Goal: Task Accomplishment & Management: Complete application form

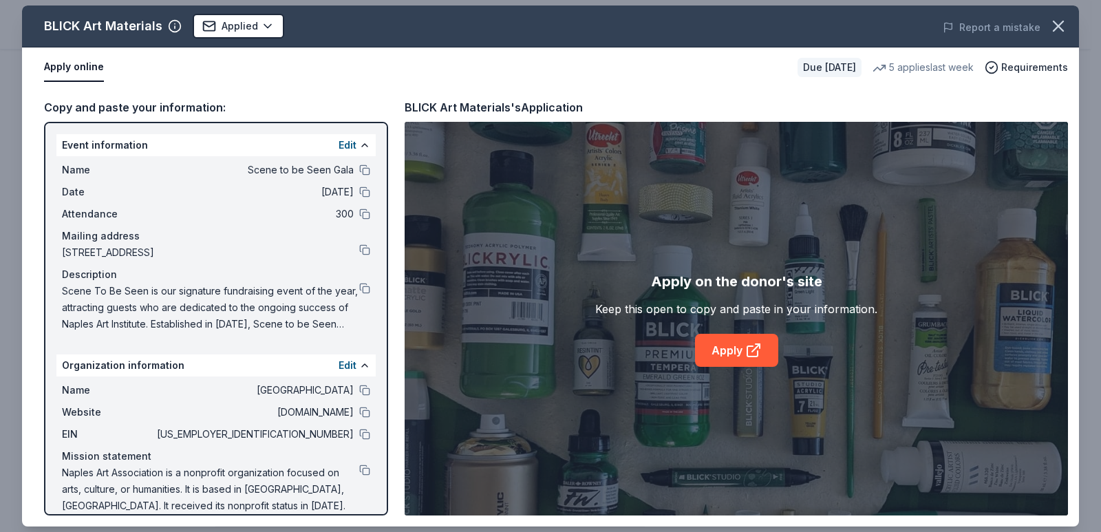
drag, startPoint x: 1062, startPoint y: 34, endPoint x: 1052, endPoint y: 52, distance: 19.7
click at [1039, 65] on div "BLICK Art Materials Applied Report a mistake Apply online Due in 77 days 5 appl…" at bounding box center [550, 266] width 1057 height 521
click at [1054, 23] on icon "button" at bounding box center [1058, 26] width 19 height 19
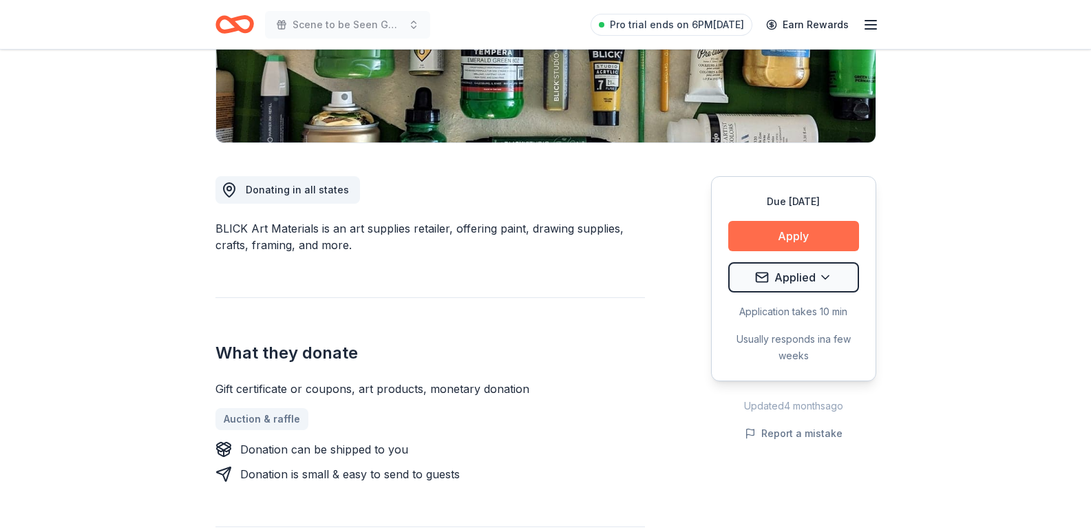
click at [800, 246] on button "Apply" at bounding box center [793, 236] width 131 height 30
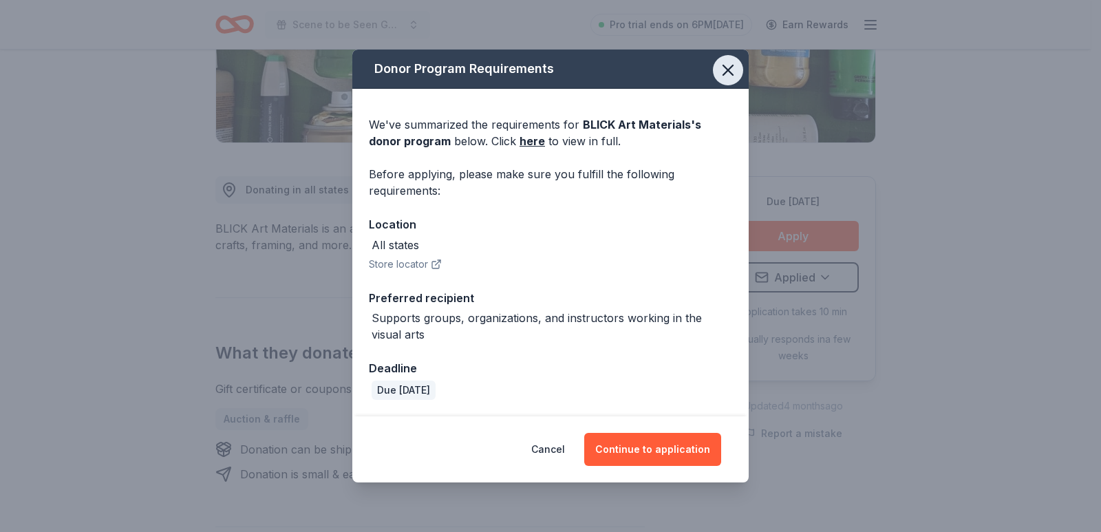
click at [726, 70] on icon "button" at bounding box center [728, 70] width 10 height 10
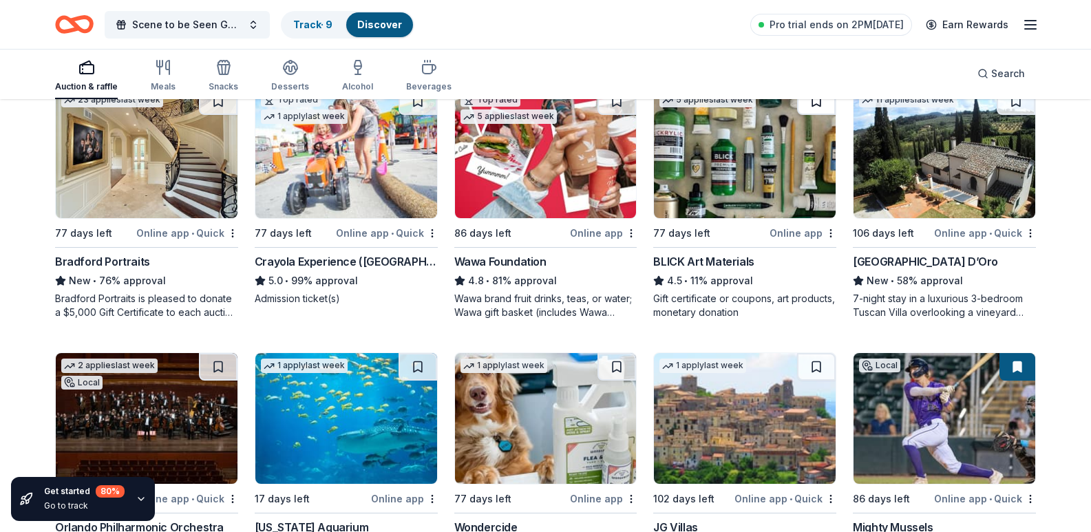
scroll to position [964, 0]
click at [813, 115] on button at bounding box center [816, 101] width 39 height 28
click at [765, 218] on img at bounding box center [745, 152] width 182 height 131
click at [1075, 306] on div "304 results in Naples, FL Application deadlines 12 this month 36 in November 23…" at bounding box center [545, 314] width 1091 height 2355
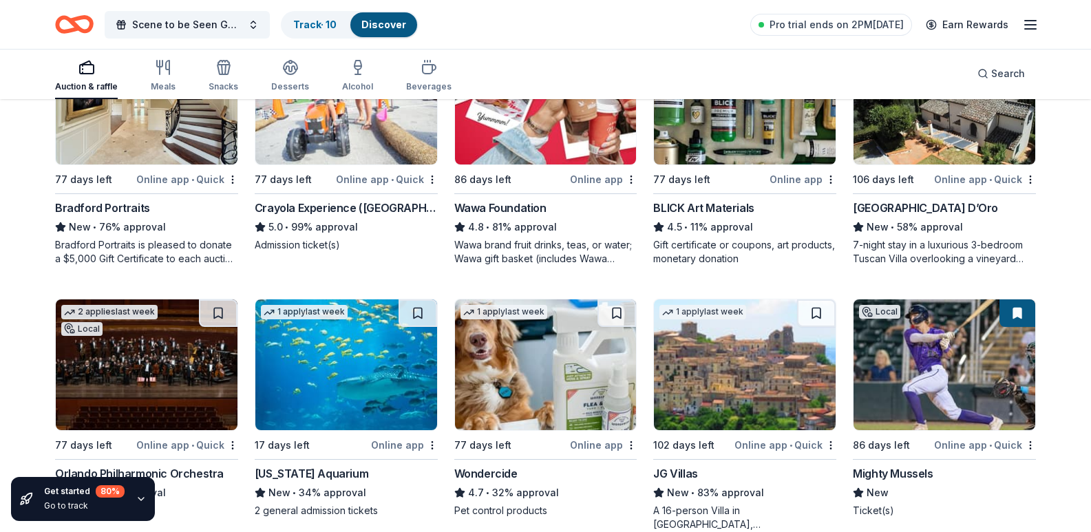
scroll to position [1032, 0]
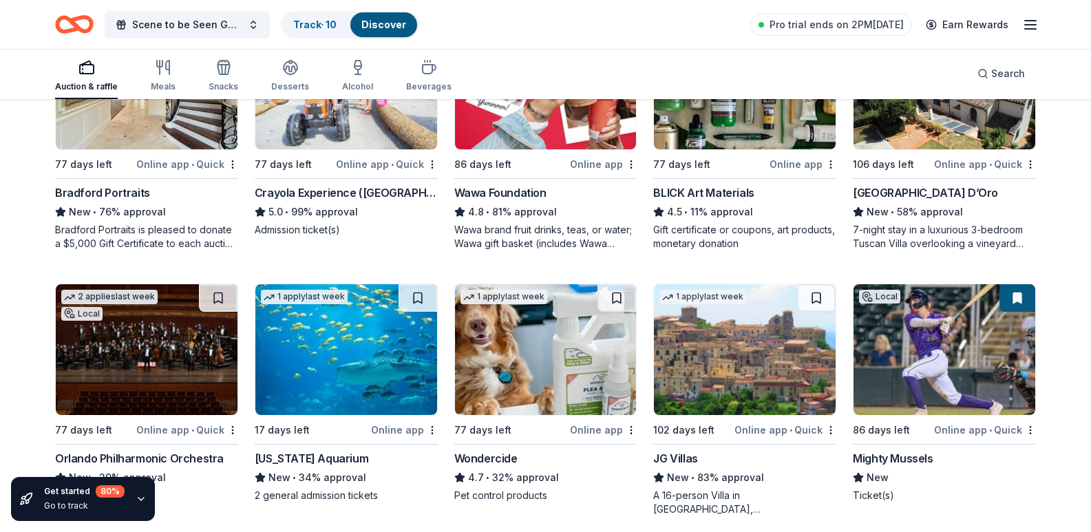
click at [945, 201] on div "Villa Sogni D’Oro" at bounding box center [944, 192] width 183 height 17
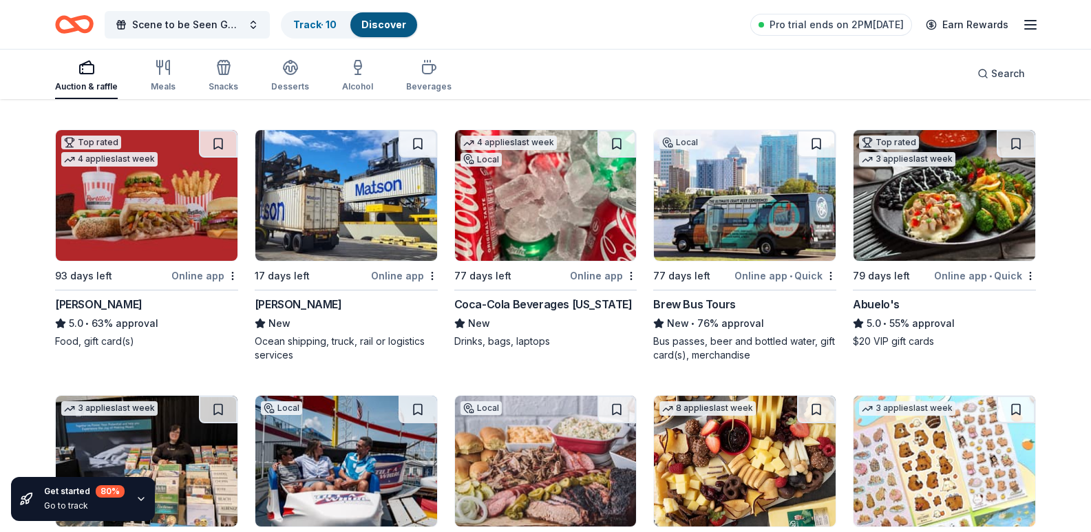
scroll to position [1377, 0]
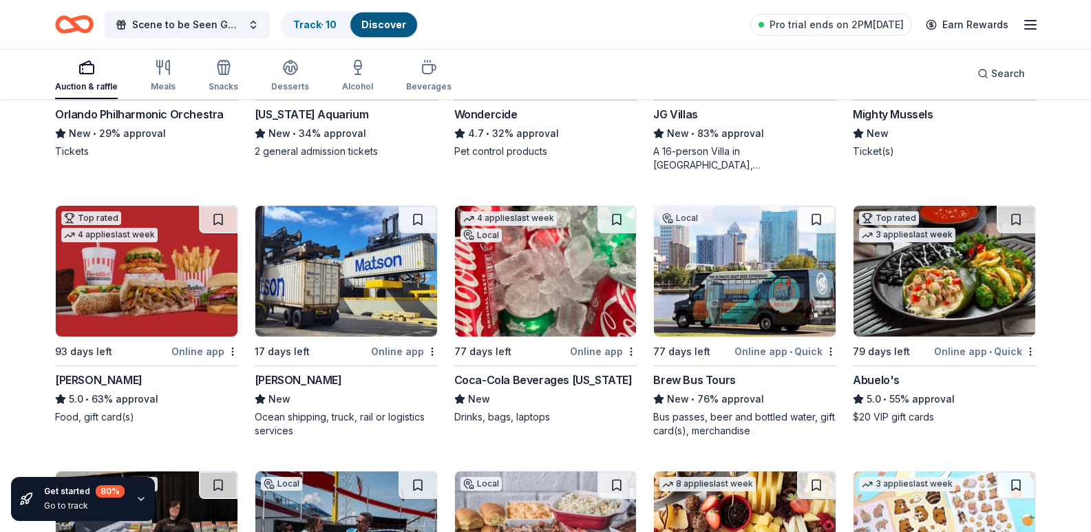
click at [754, 71] on img at bounding box center [745, 5] width 182 height 131
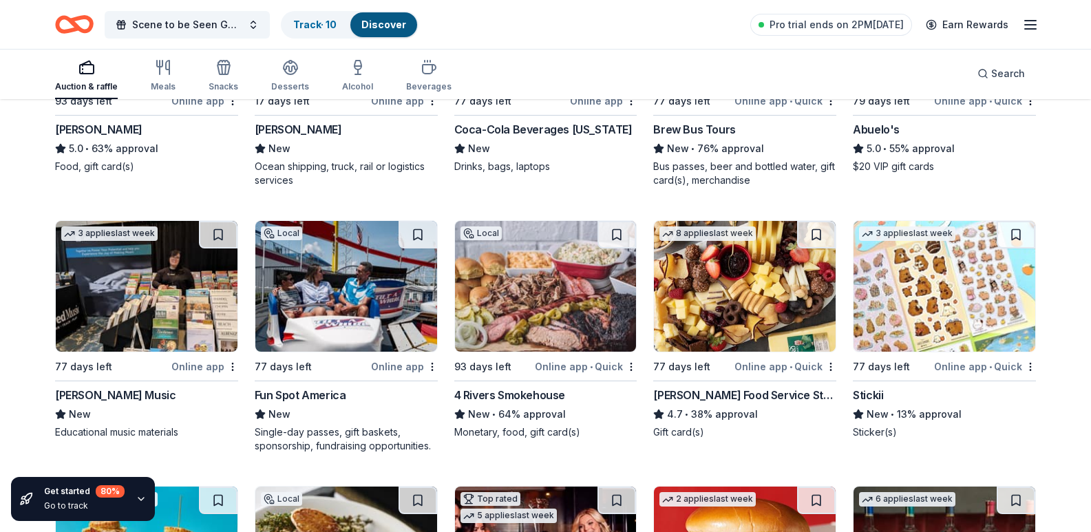
scroll to position [1652, 0]
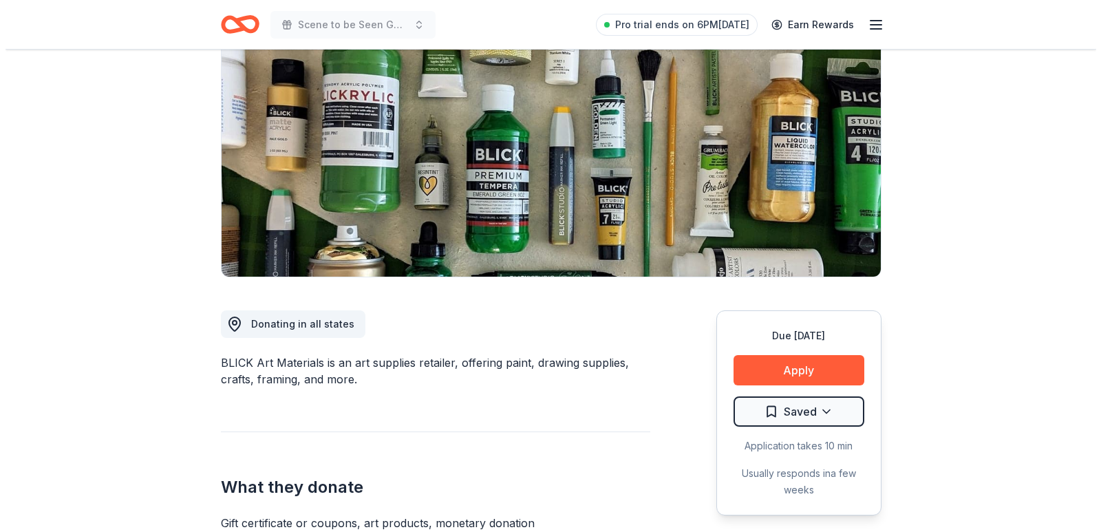
scroll to position [344, 0]
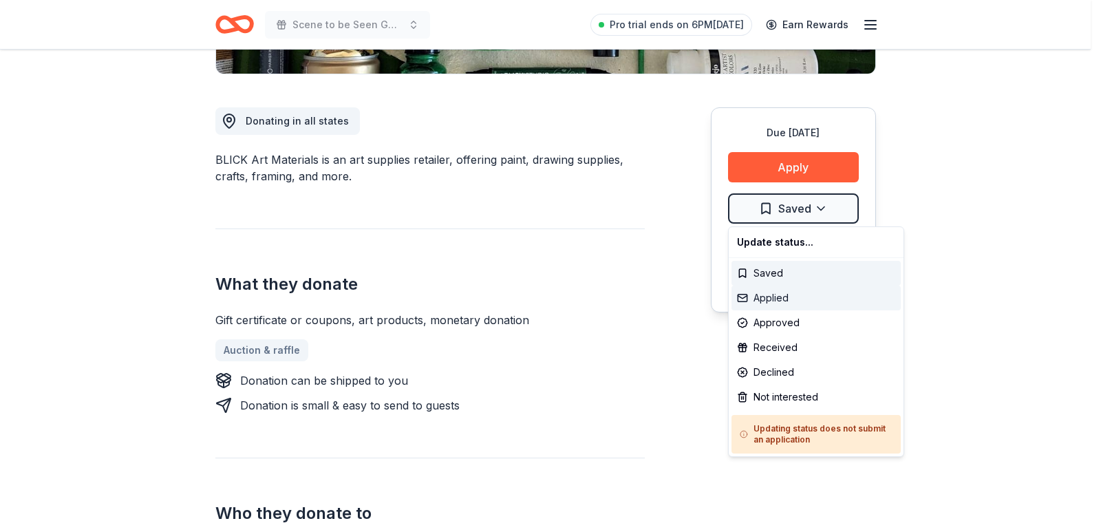
click at [780, 304] on div "Applied" at bounding box center [816, 298] width 169 height 25
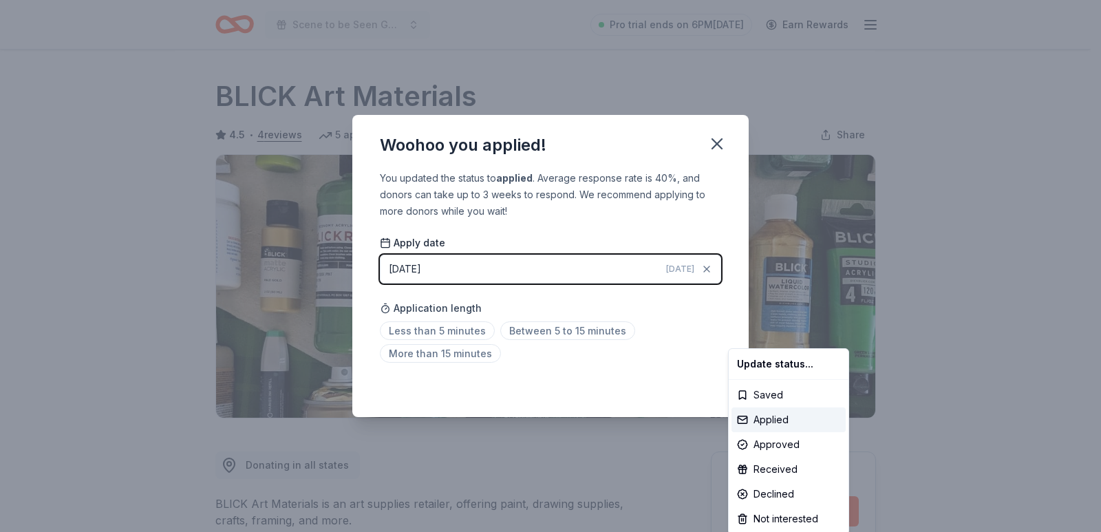
click at [448, 358] on html "Scene to be Seen Gala Pro trial ends on 6PM, 10/16 Earn Rewards Due in 77 days …" at bounding box center [550, 266] width 1101 height 532
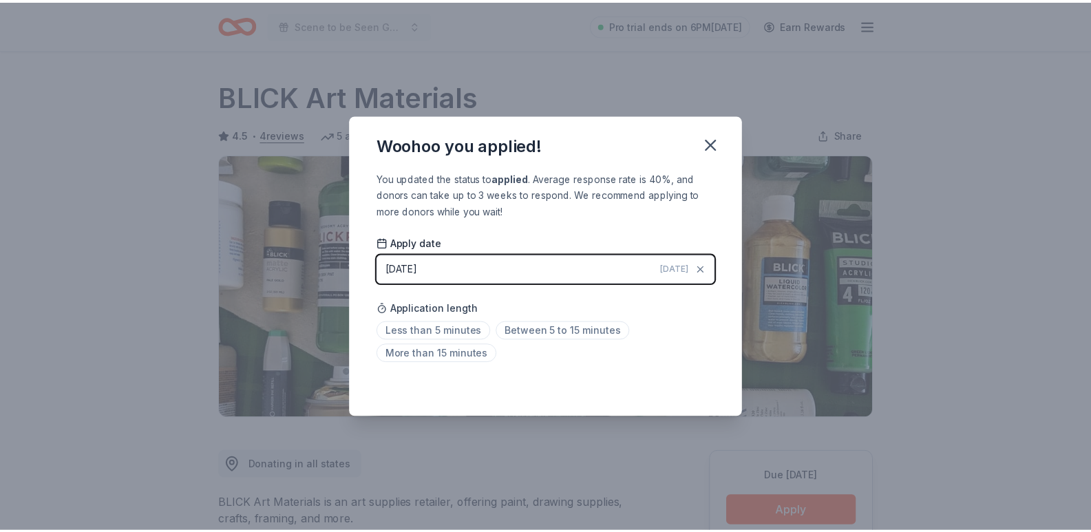
scroll to position [287, 0]
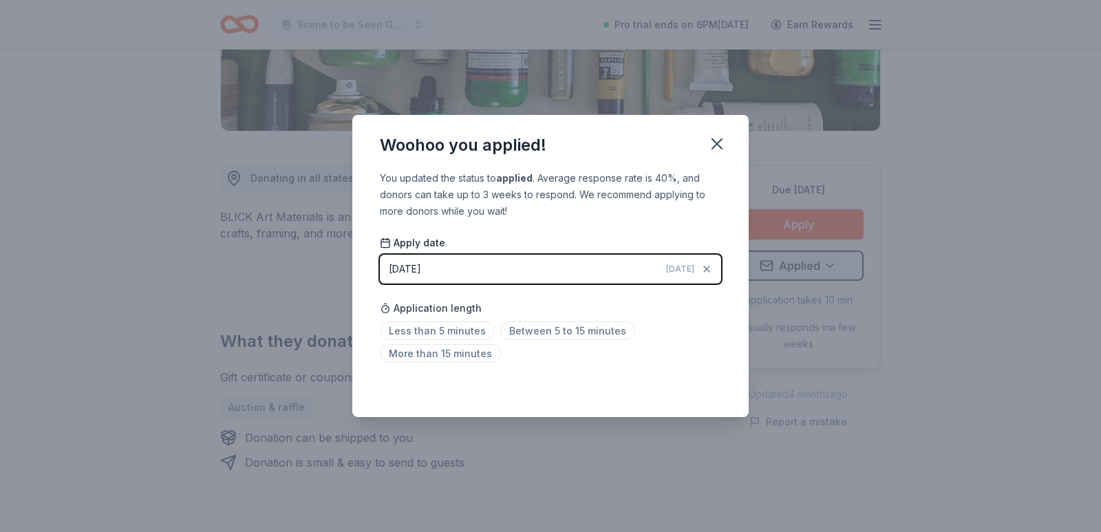
click at [418, 364] on div "Less than 5 minutes Between 5 to 15 minutes More than 15 minutes" at bounding box center [550, 344] width 341 height 45
click at [422, 357] on span "More than 15 minutes" at bounding box center [440, 353] width 121 height 19
click at [719, 145] on icon "button" at bounding box center [717, 144] width 10 height 10
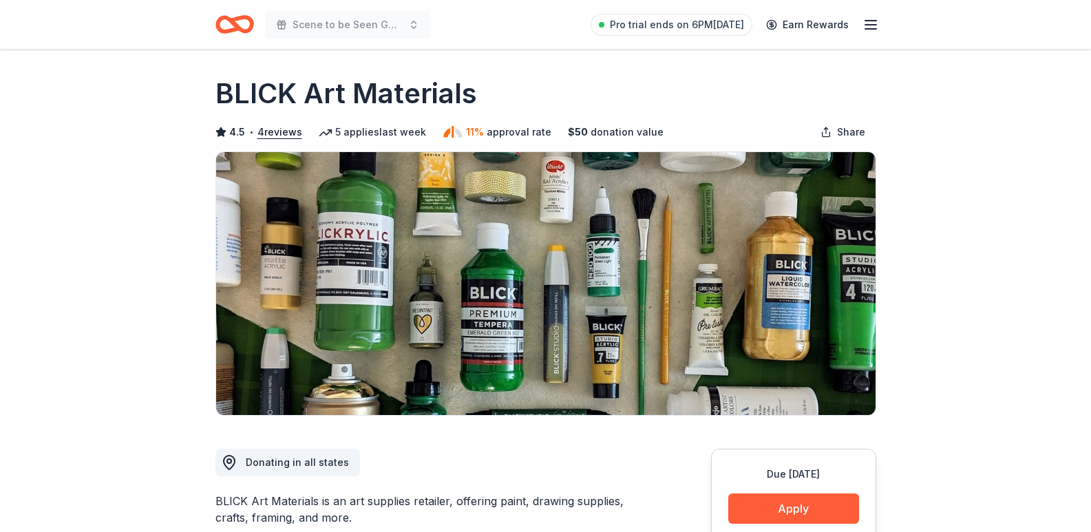
scroll to position [0, 0]
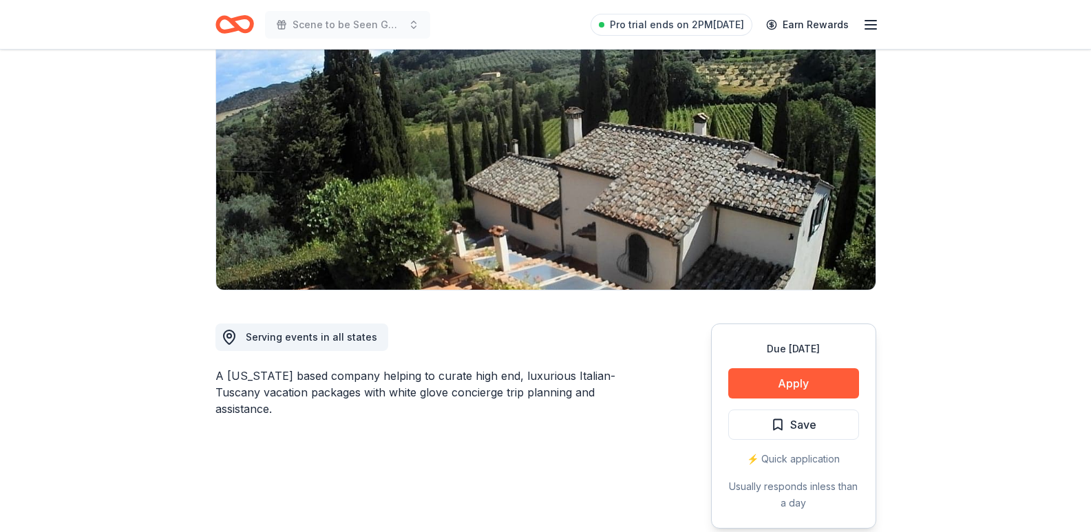
scroll to position [138, 0]
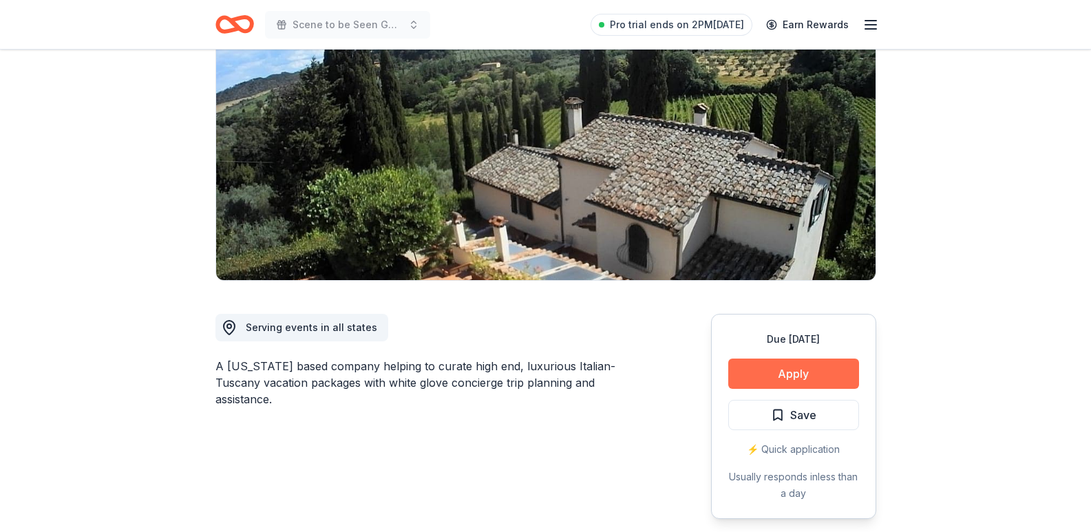
click at [803, 370] on button "Apply" at bounding box center [793, 374] width 131 height 30
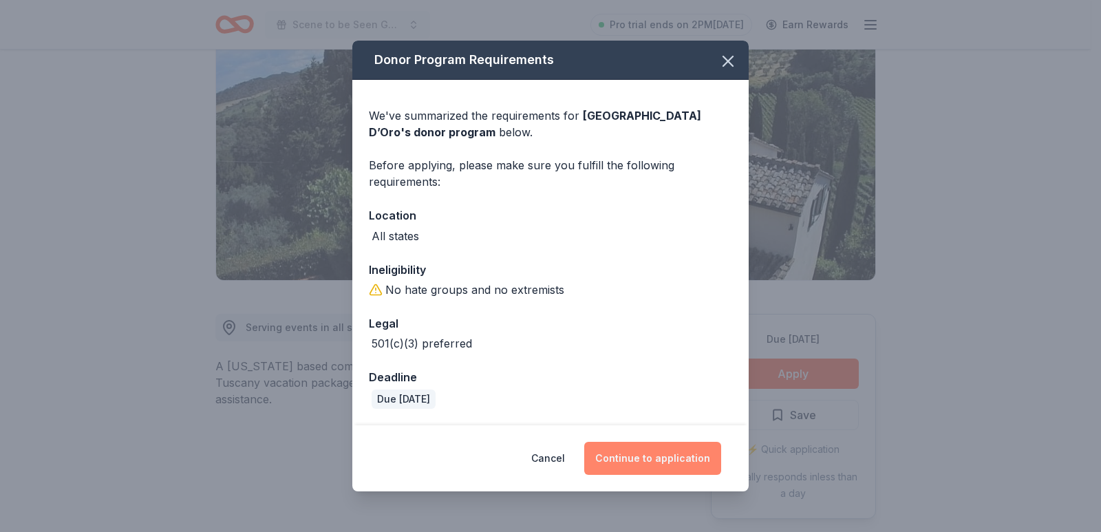
click at [624, 458] on button "Continue to application" at bounding box center [652, 458] width 137 height 33
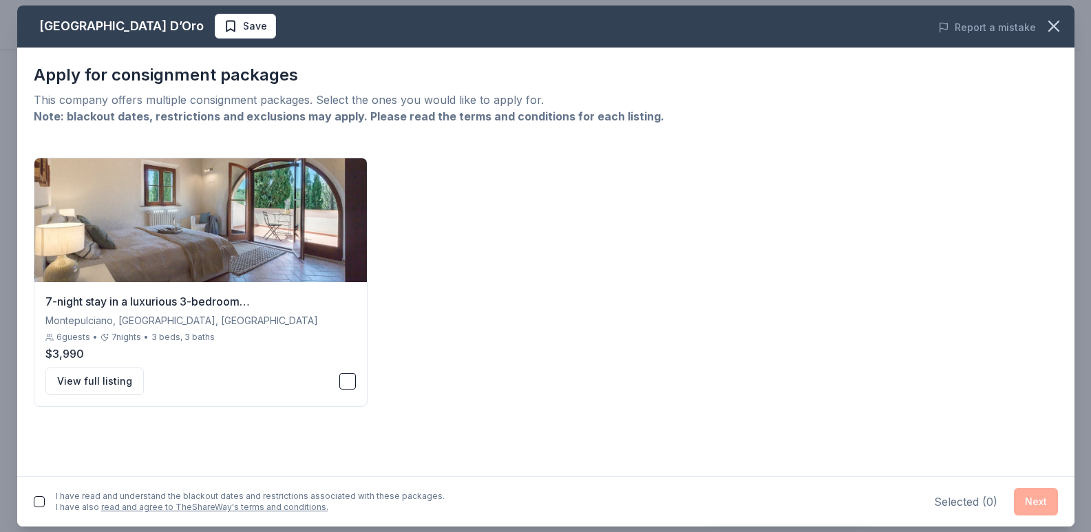
scroll to position [0, 0]
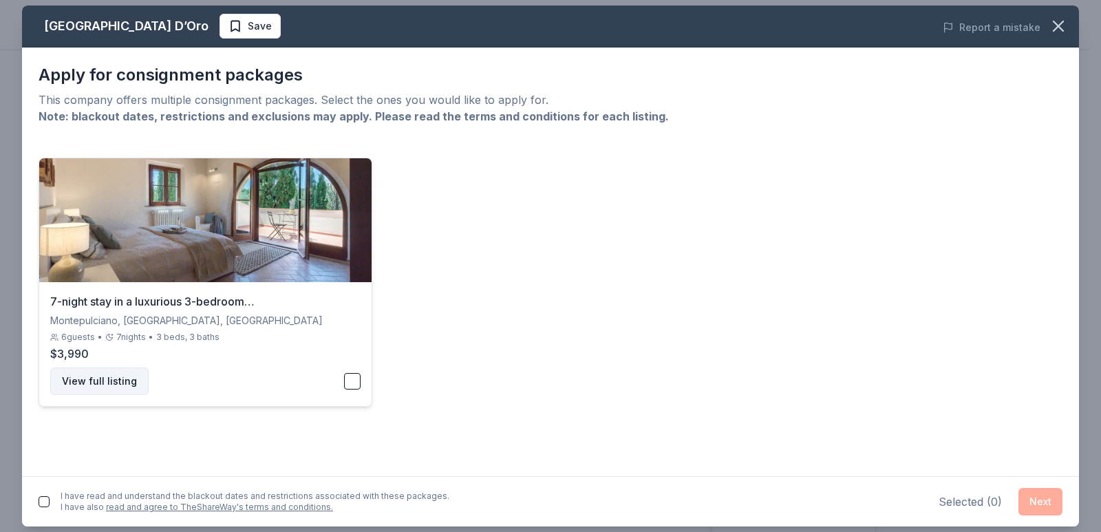
click at [118, 380] on button "View full listing" at bounding box center [99, 382] width 98 height 28
click at [116, 379] on button "View full listing" at bounding box center [99, 382] width 98 height 28
click at [352, 372] on div "View full listing" at bounding box center [205, 382] width 310 height 28
click at [1048, 502] on button "Next" at bounding box center [1041, 502] width 44 height 28
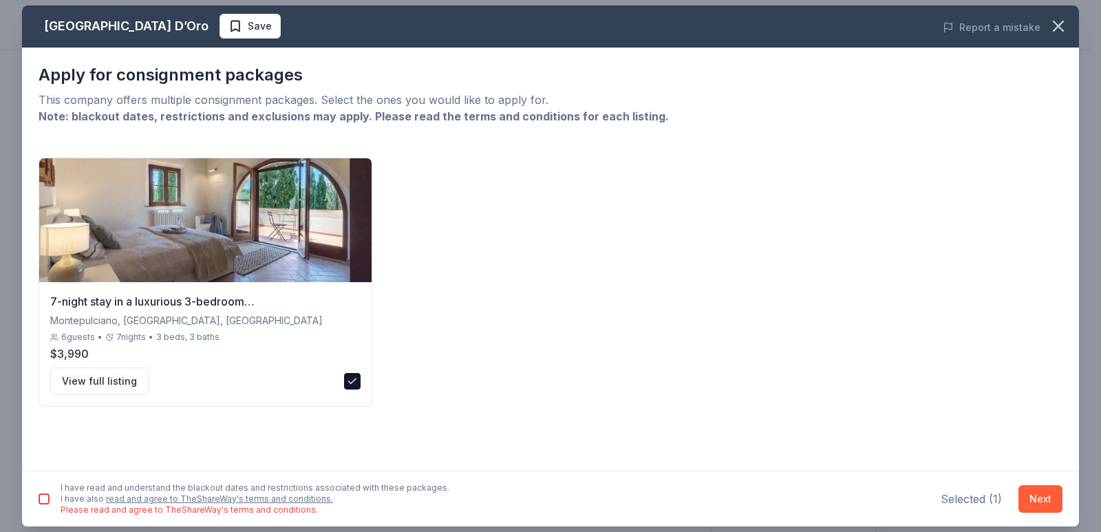
click at [61, 500] on div "I have read and understand the blackout dates and restrictions associated with …" at bounding box center [255, 498] width 389 height 33
click at [45, 494] on button "button" at bounding box center [44, 499] width 11 height 11
click at [1049, 21] on icon "button" at bounding box center [1058, 26] width 19 height 19
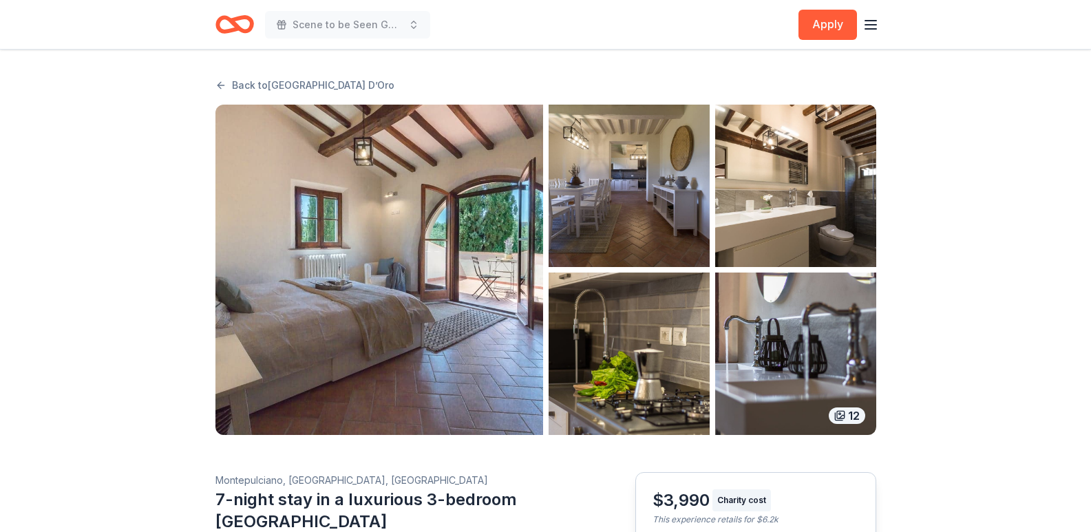
click at [843, 418] on icon "button" at bounding box center [839, 415] width 11 height 11
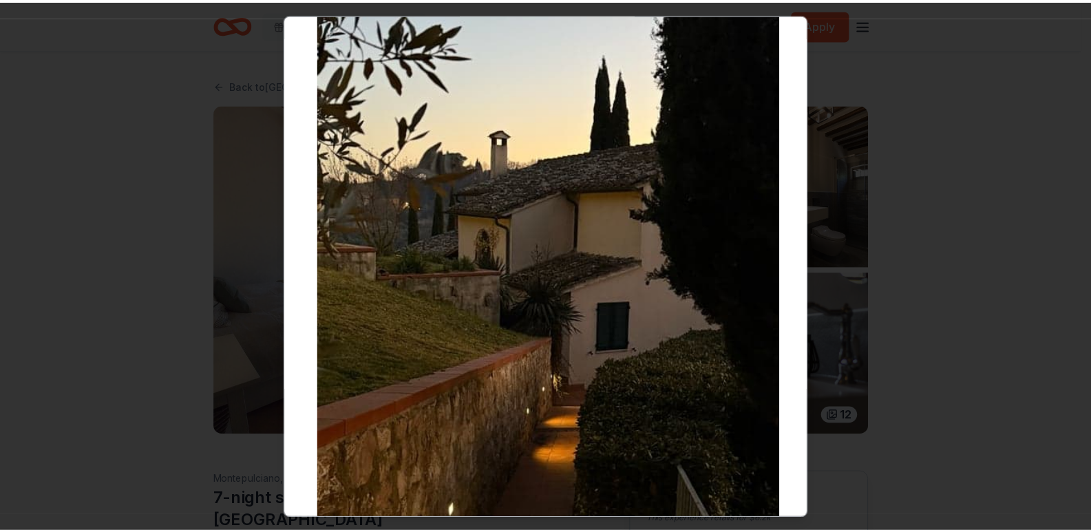
scroll to position [3688, 0]
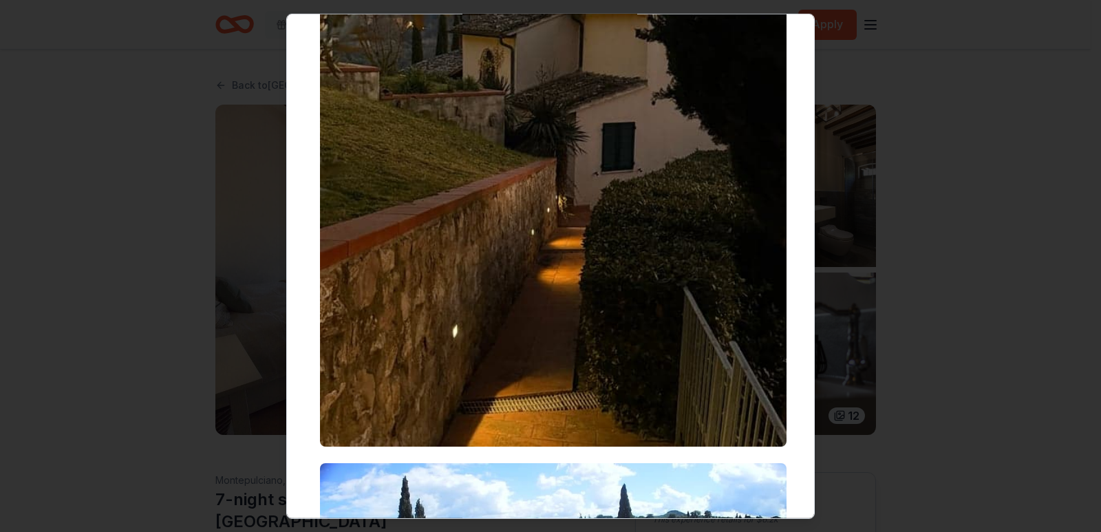
click at [951, 398] on div at bounding box center [550, 266] width 1101 height 532
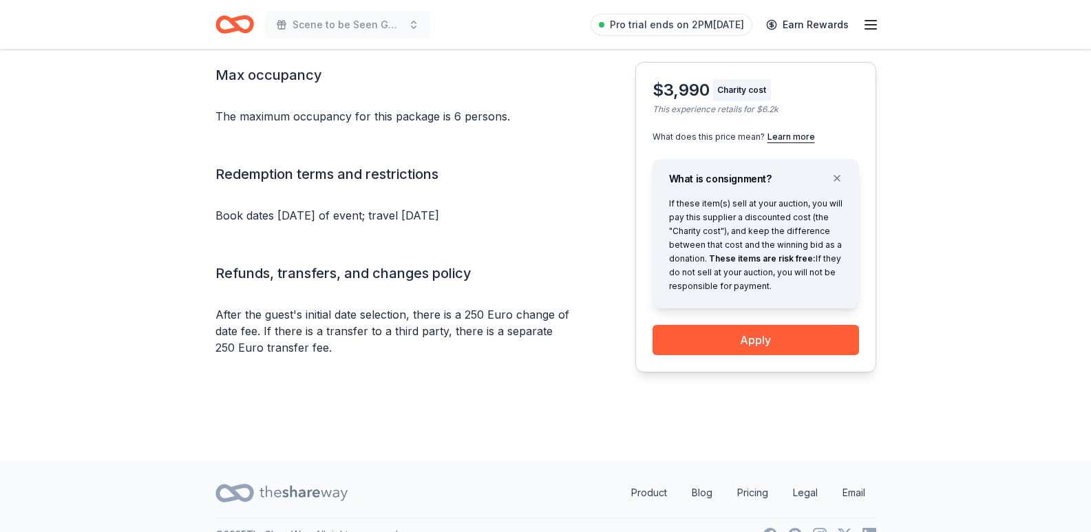
scroll to position [1370, 0]
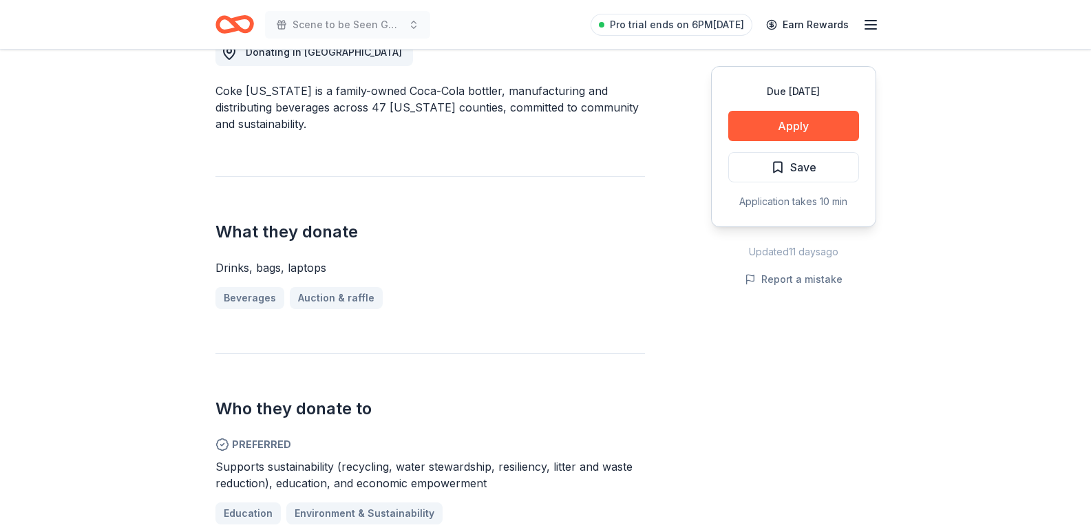
scroll to position [482, 0]
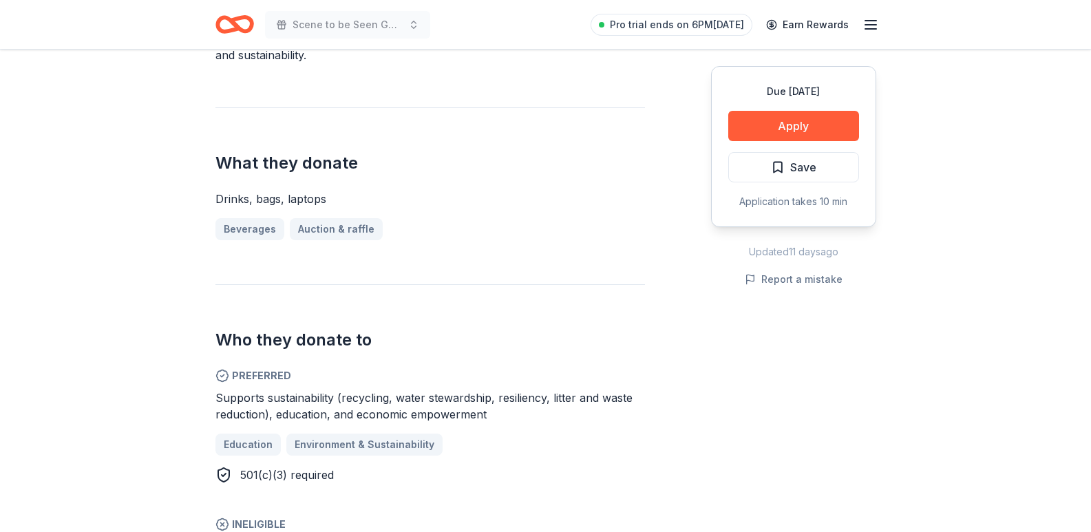
drag, startPoint x: 98, startPoint y: 0, endPoint x: 193, endPoint y: 75, distance: 120.5
click at [207, 83] on div "Coca-Cola Beverages [US_STATE] New 4 applies last week Share Donating in [GEOGR…" at bounding box center [545, 490] width 705 height 1844
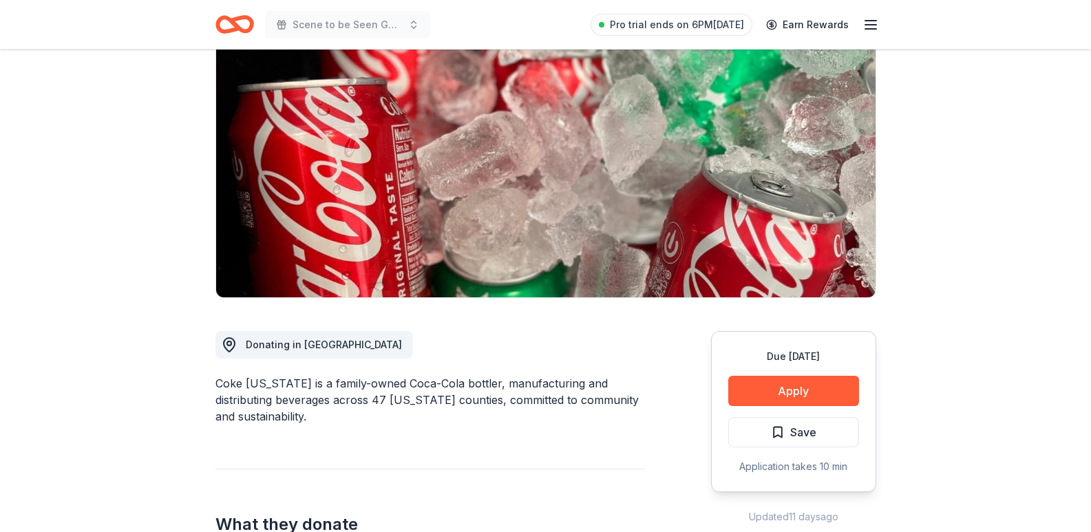
scroll to position [69, 0]
